Goal: Information Seeking & Learning: Compare options

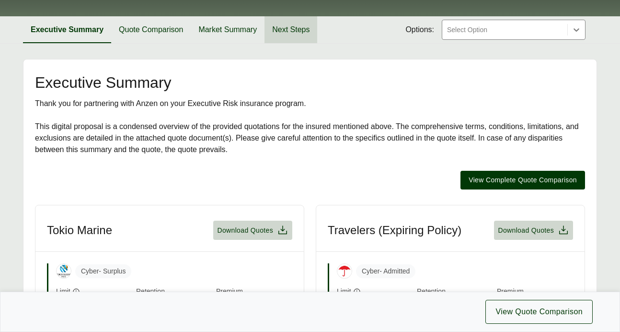
scroll to position [146, 0]
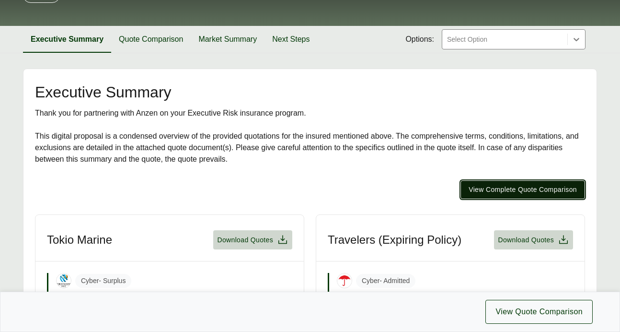
click at [484, 185] on span "View Complete Quote Comparison" at bounding box center [523, 190] width 108 height 10
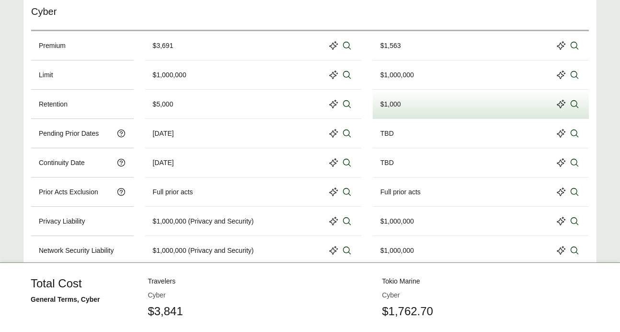
scroll to position [455, 0]
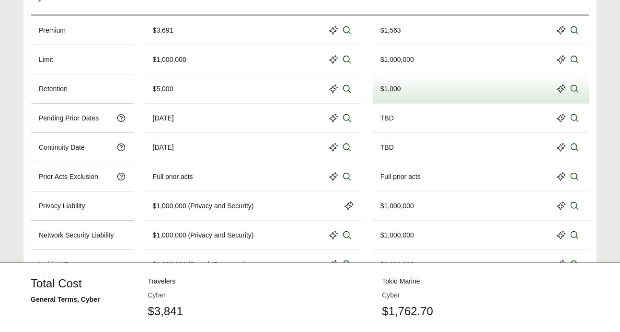
scroll to position [471, 0]
click at [336, 199] on div "$1,000,000 (Privacy and Security)" at bounding box center [253, 205] width 201 height 13
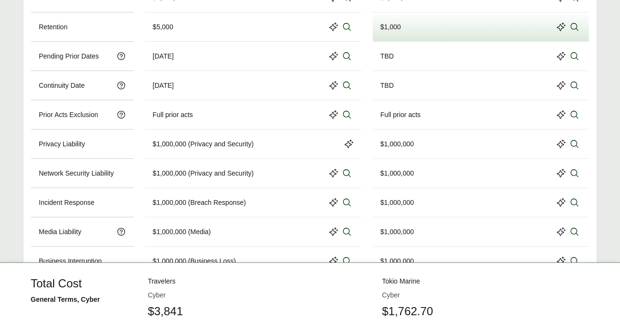
scroll to position [534, 0]
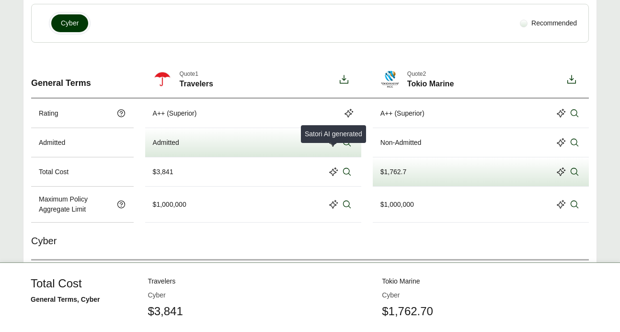
scroll to position [231, 0]
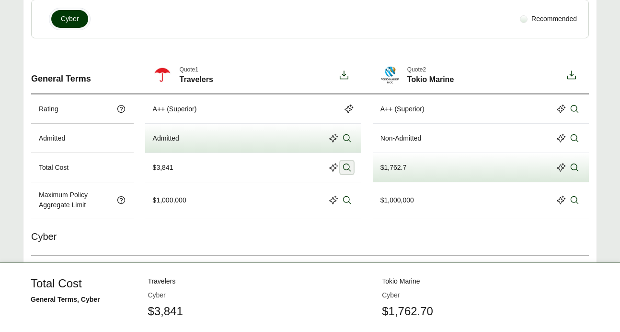
click at [351, 163] on icon at bounding box center [347, 168] width 10 height 10
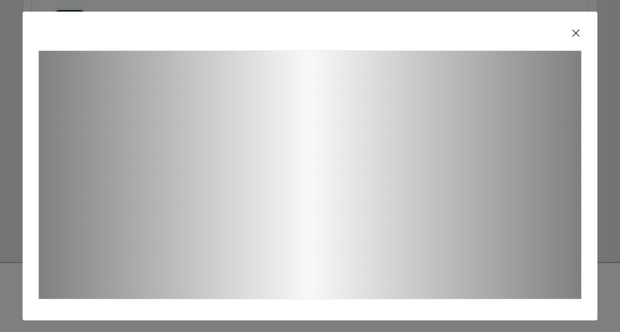
scroll to position [6, 0]
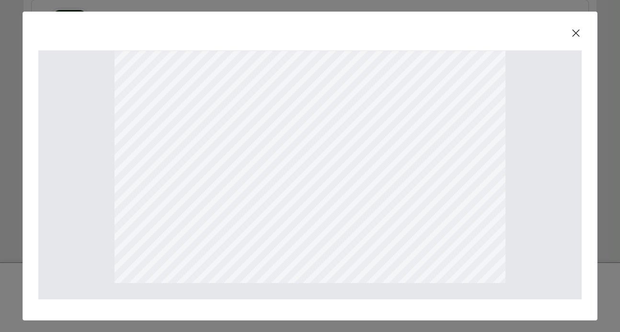
click at [579, 35] on icon at bounding box center [577, 33] width 12 height 12
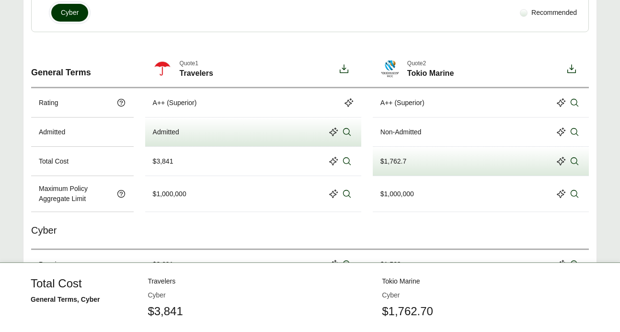
scroll to position [241, 0]
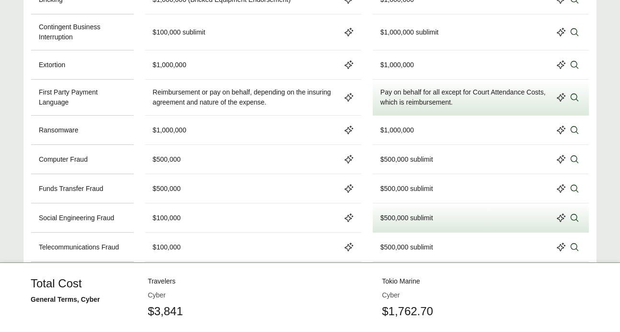
scroll to position [902, 0]
